Goal: Task Accomplishment & Management: Manage account settings

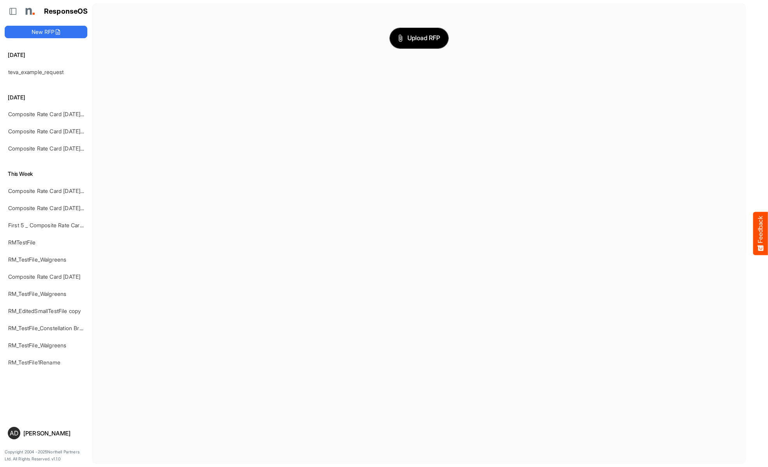
click at [419, 38] on span "Upload RFP" at bounding box center [419, 38] width 42 height 10
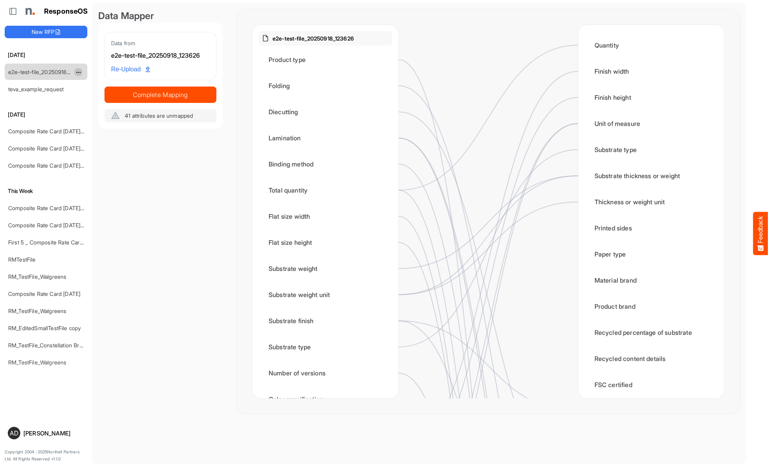
click at [78, 72] on span "dropdownbutton" at bounding box center [78, 72] width 4 height 5
click at [98, 84] on li "Rename" at bounding box center [97, 84] width 47 height 12
type input "**********"
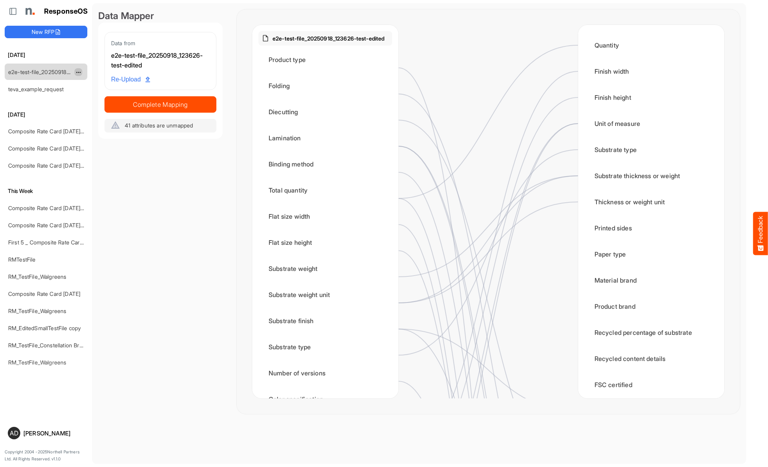
click at [78, 72] on span "dropdownbutton" at bounding box center [78, 72] width 4 height 5
click at [98, 96] on li "Delete" at bounding box center [97, 96] width 47 height 12
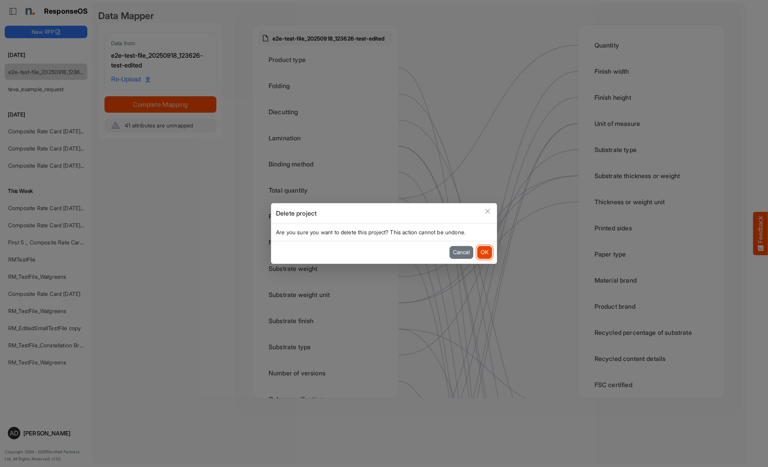
click at [484, 252] on button "OK" at bounding box center [484, 252] width 15 height 12
